Goal: Task Accomplishment & Management: Complete application form

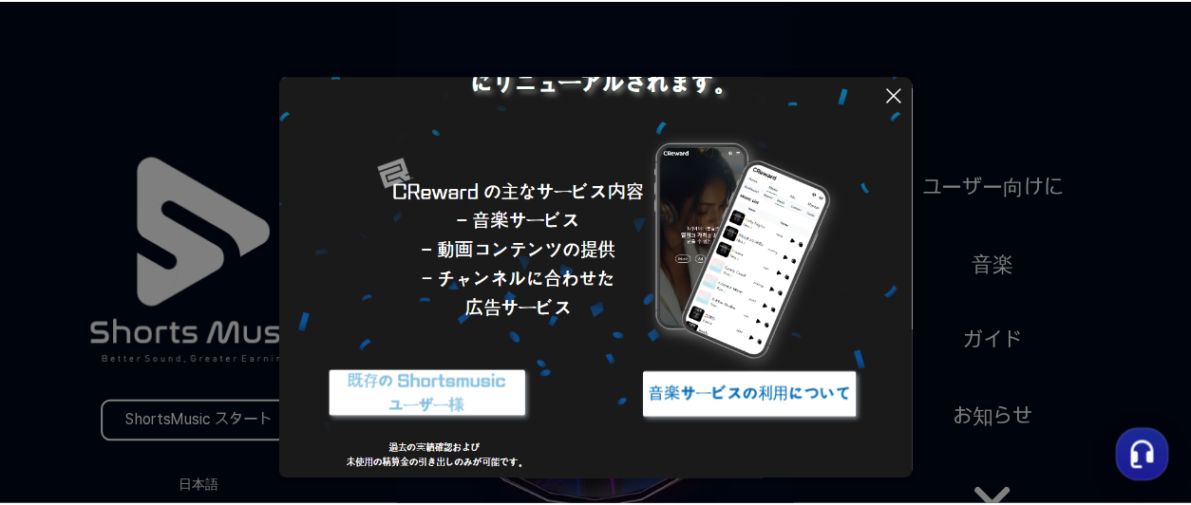
scroll to position [234, 0]
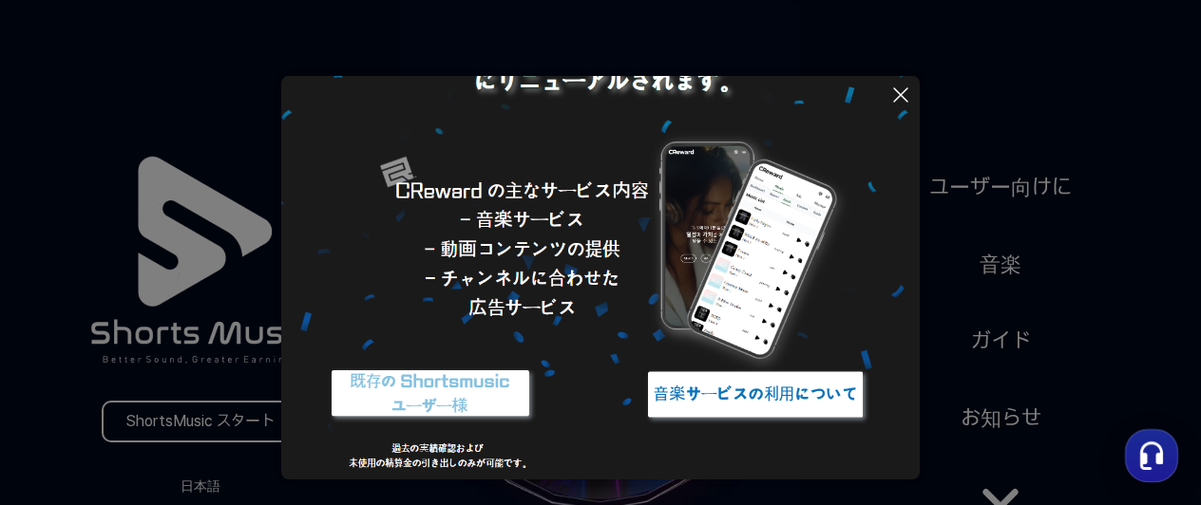
click at [906, 93] on icon at bounding box center [900, 95] width 23 height 23
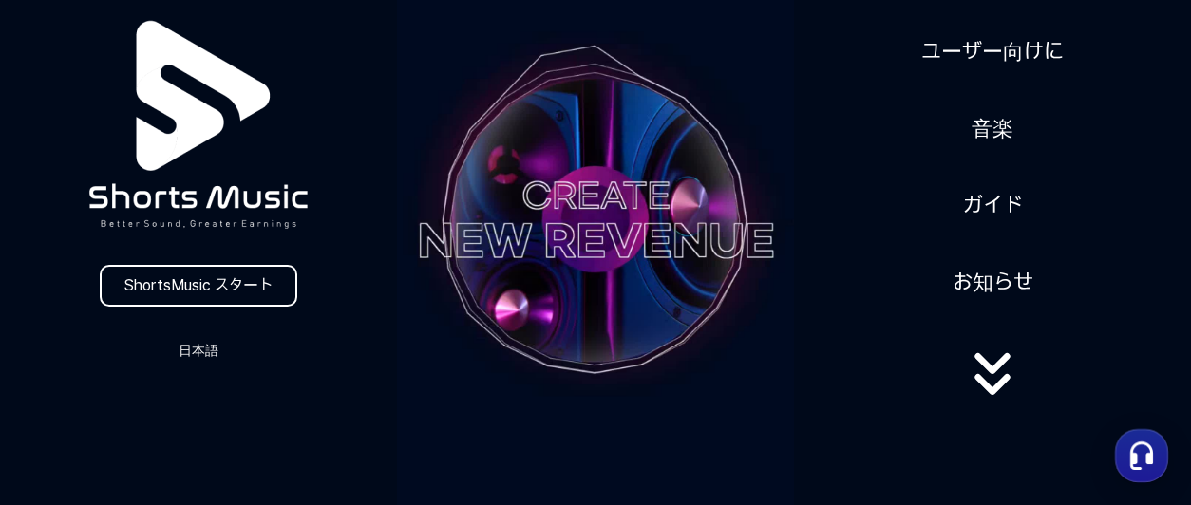
scroll to position [158, 0]
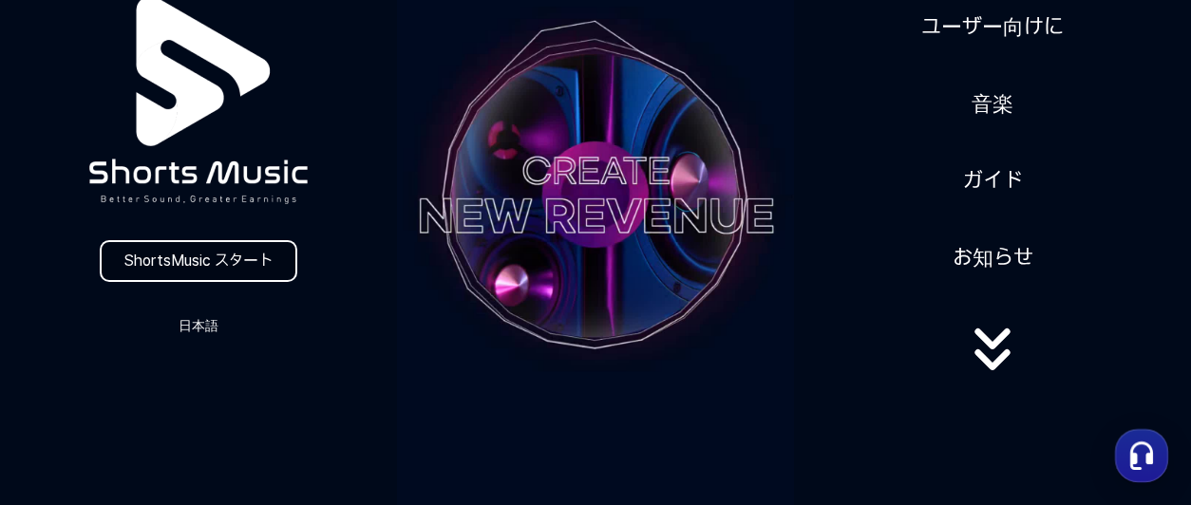
click at [196, 259] on link "ShortsMusic スタート" at bounding box center [199, 261] width 198 height 42
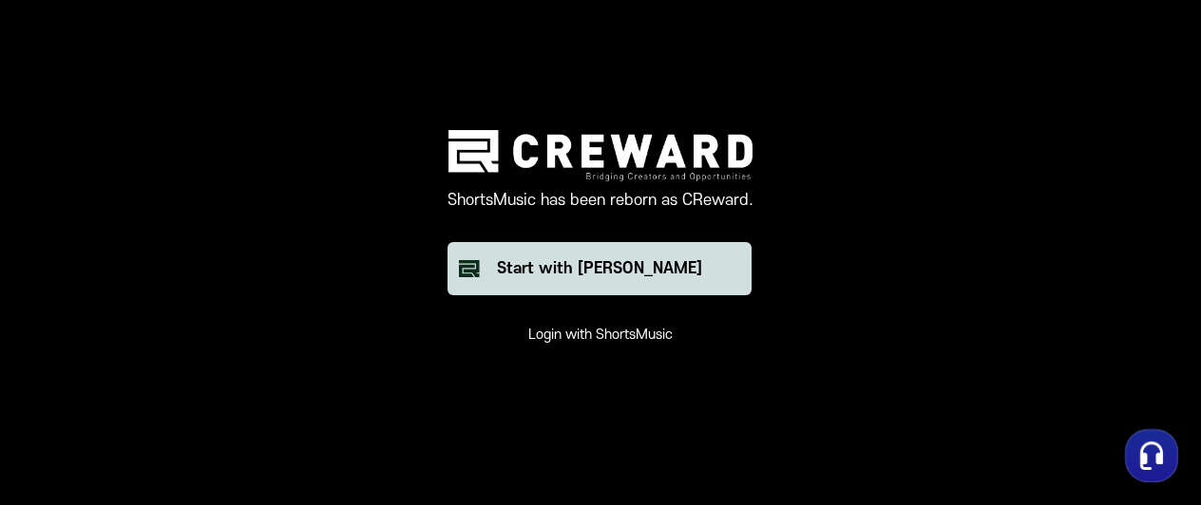
click at [636, 275] on div "Start with [PERSON_NAME]" at bounding box center [599, 268] width 205 height 23
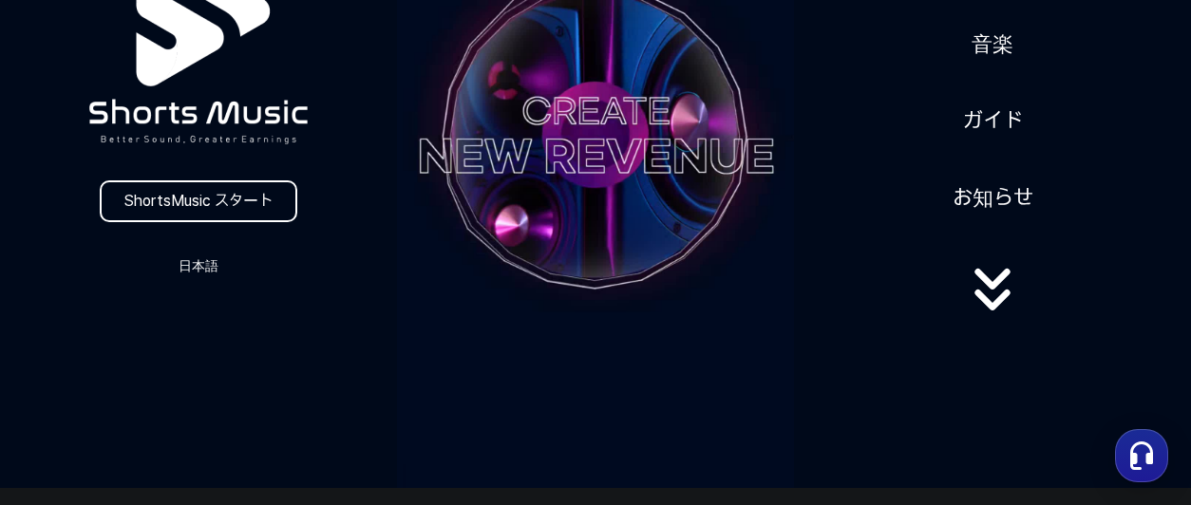
scroll to position [221, 0]
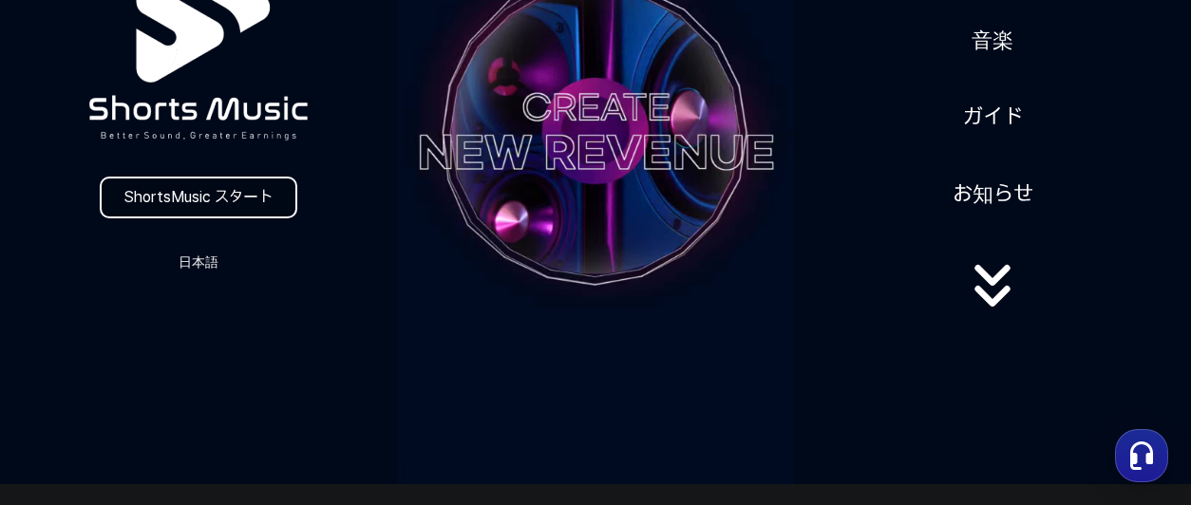
click at [236, 201] on link "ShortsMusic スタート" at bounding box center [199, 198] width 198 height 42
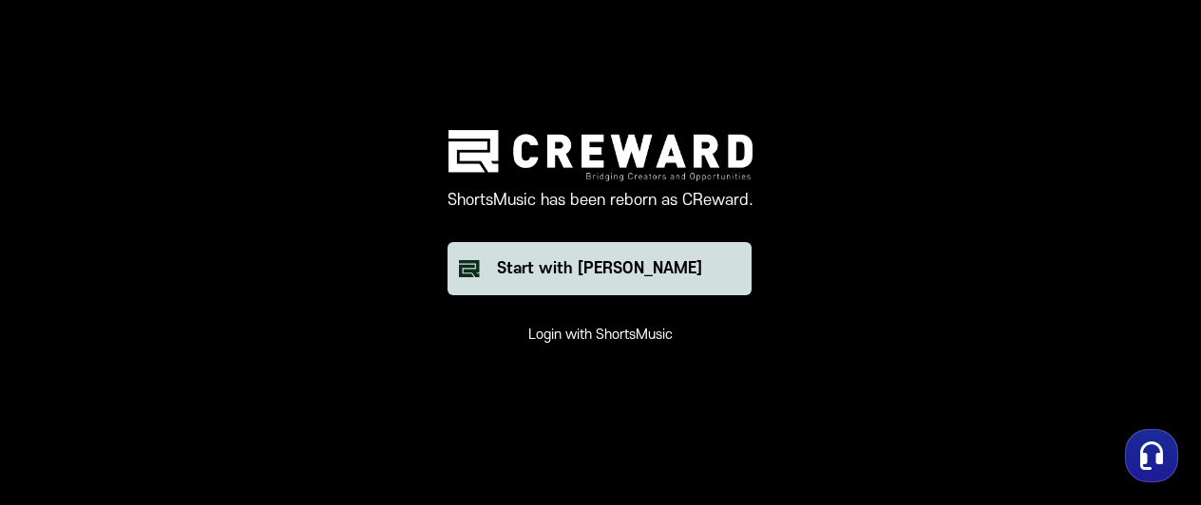
click at [639, 267] on div "Start with [PERSON_NAME]" at bounding box center [599, 268] width 205 height 23
